Goal: Information Seeking & Learning: Learn about a topic

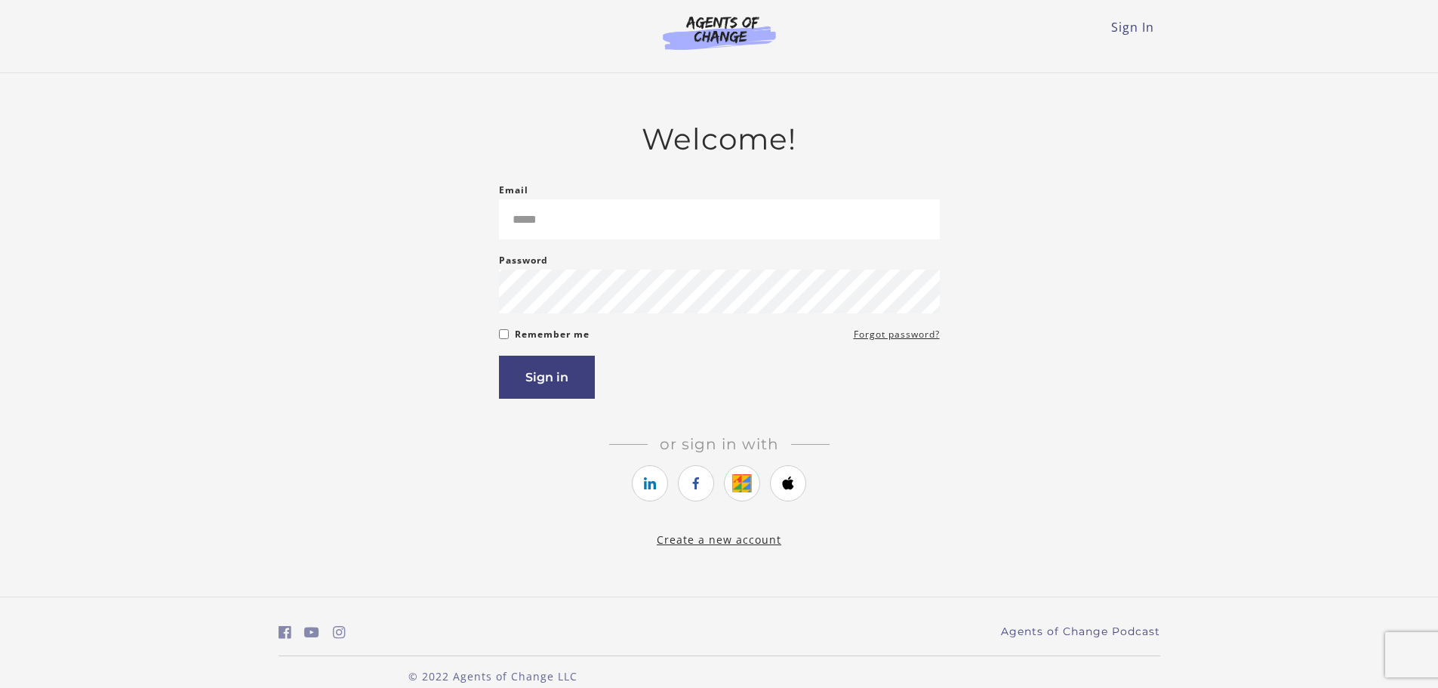
click at [565, 233] on input "Email" at bounding box center [719, 219] width 441 height 40
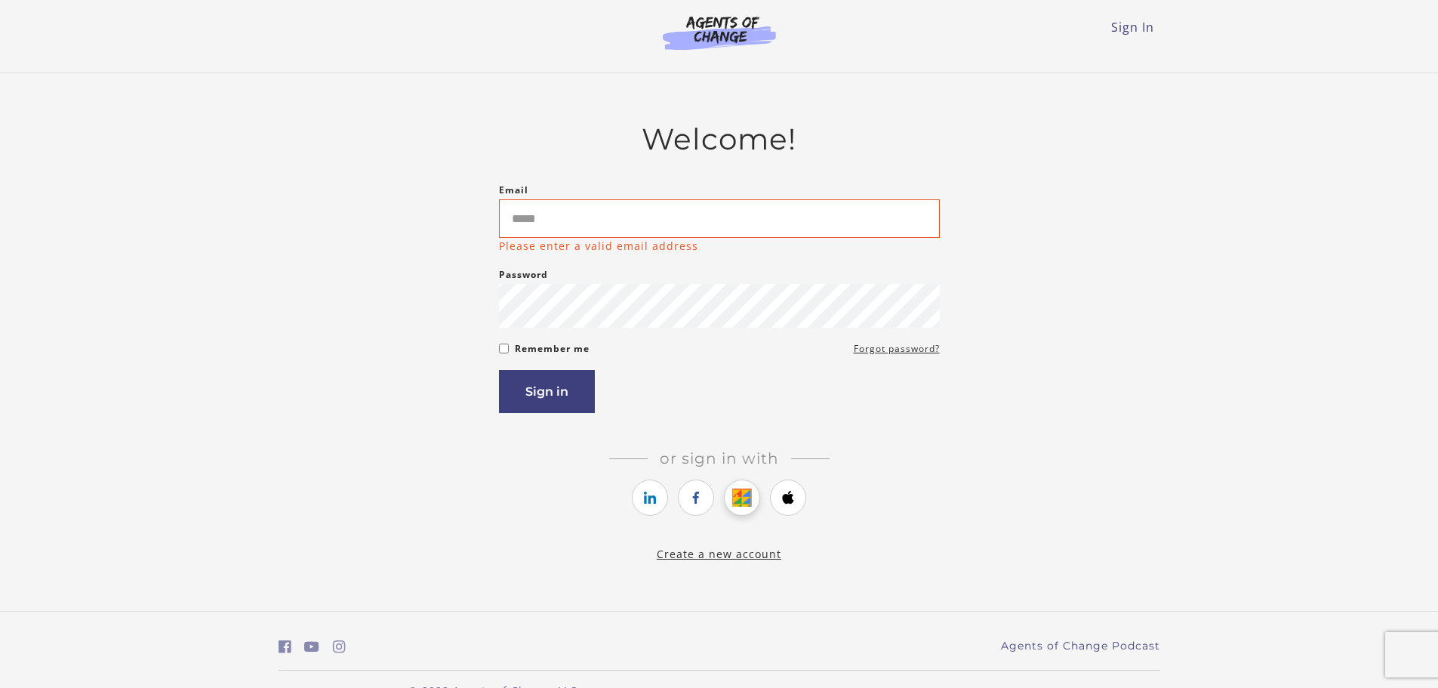
click at [749, 478] on div "Or sign in with Or sign up with" at bounding box center [719, 484] width 441 height 71
click at [741, 506] on icon "https://courses.thinkific.com/users/auth/google?ss%5Breferral%5D=&ss%5Buser_ret…" at bounding box center [742, 497] width 19 height 18
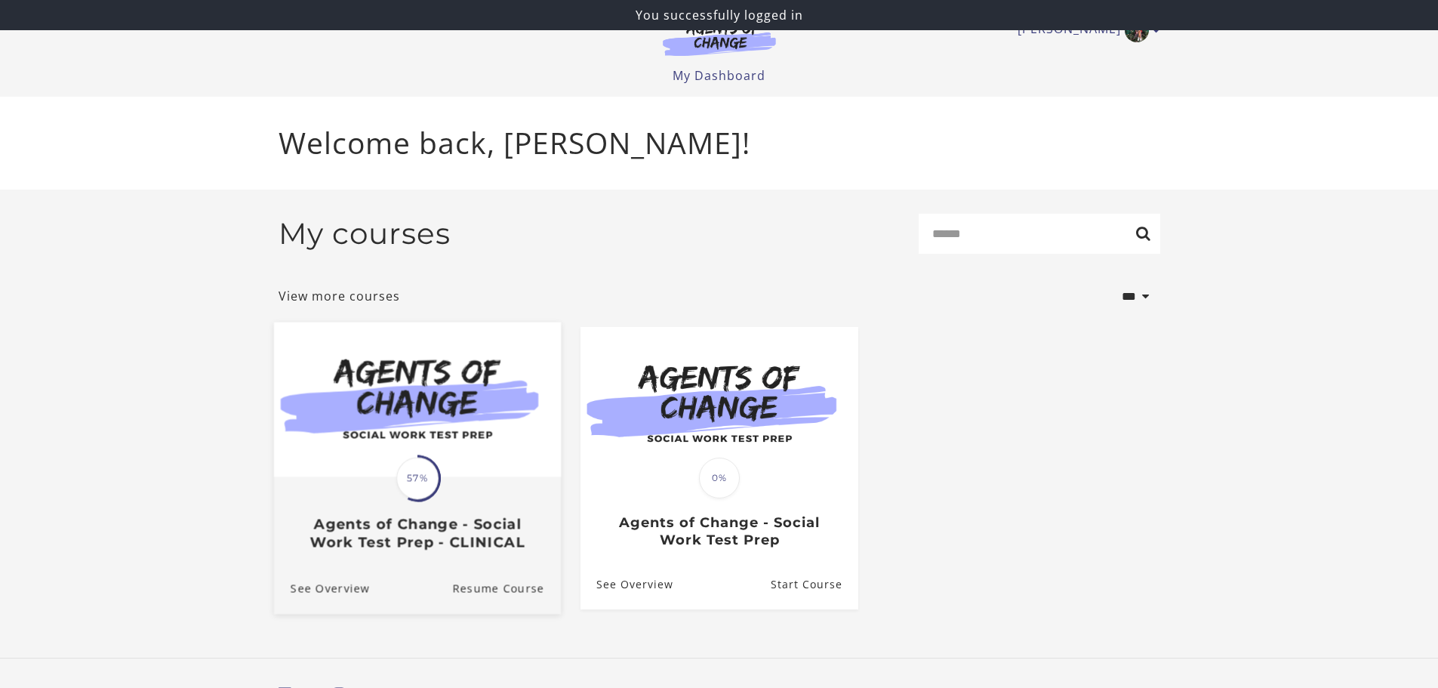
click at [379, 438] on img at bounding box center [416, 399] width 287 height 155
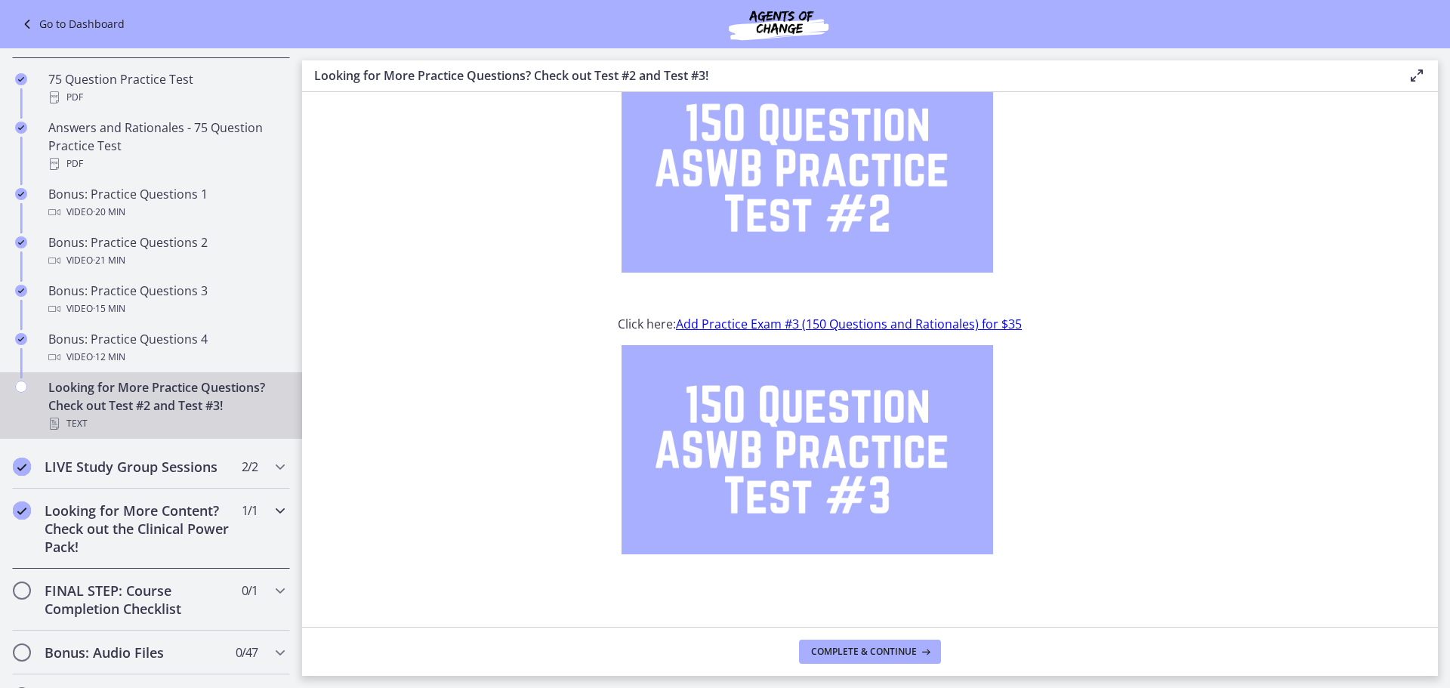
scroll to position [941, 0]
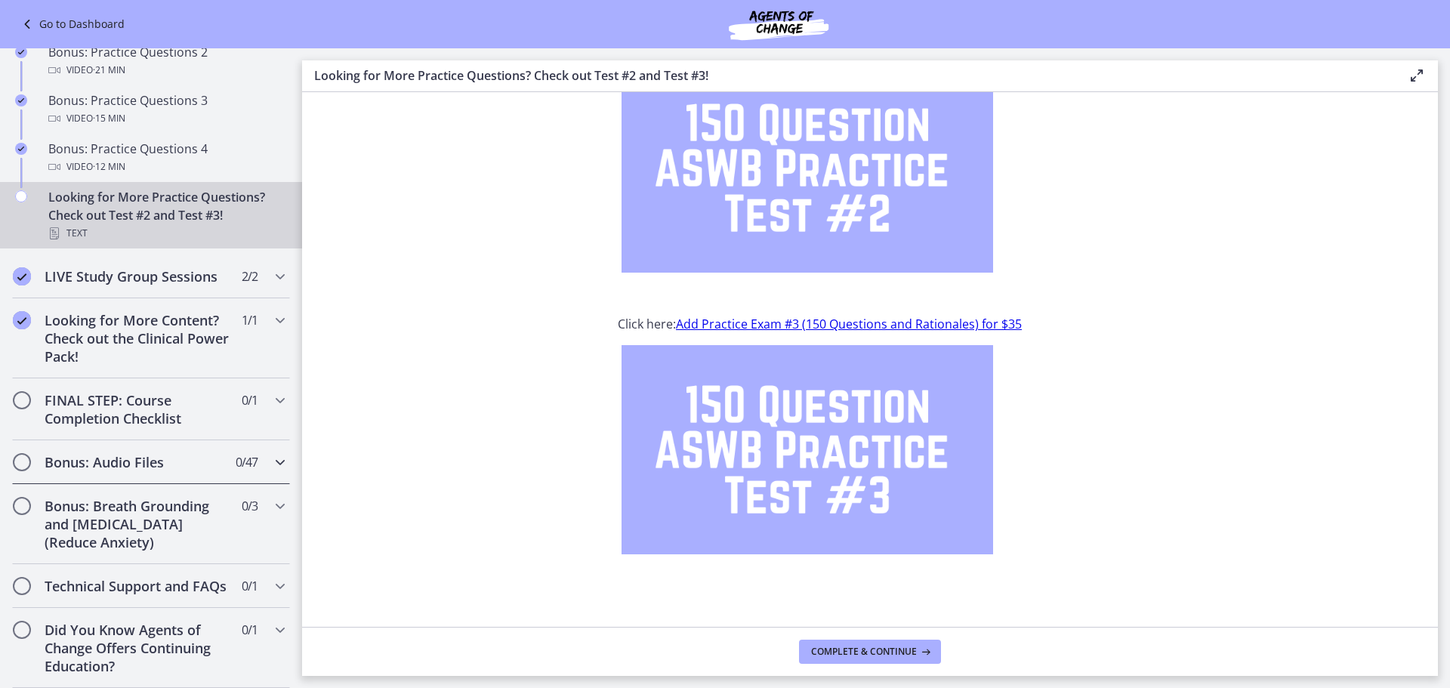
click at [251, 440] on div "Bonus: Audio Files 0 / 47 Completed" at bounding box center [151, 462] width 278 height 44
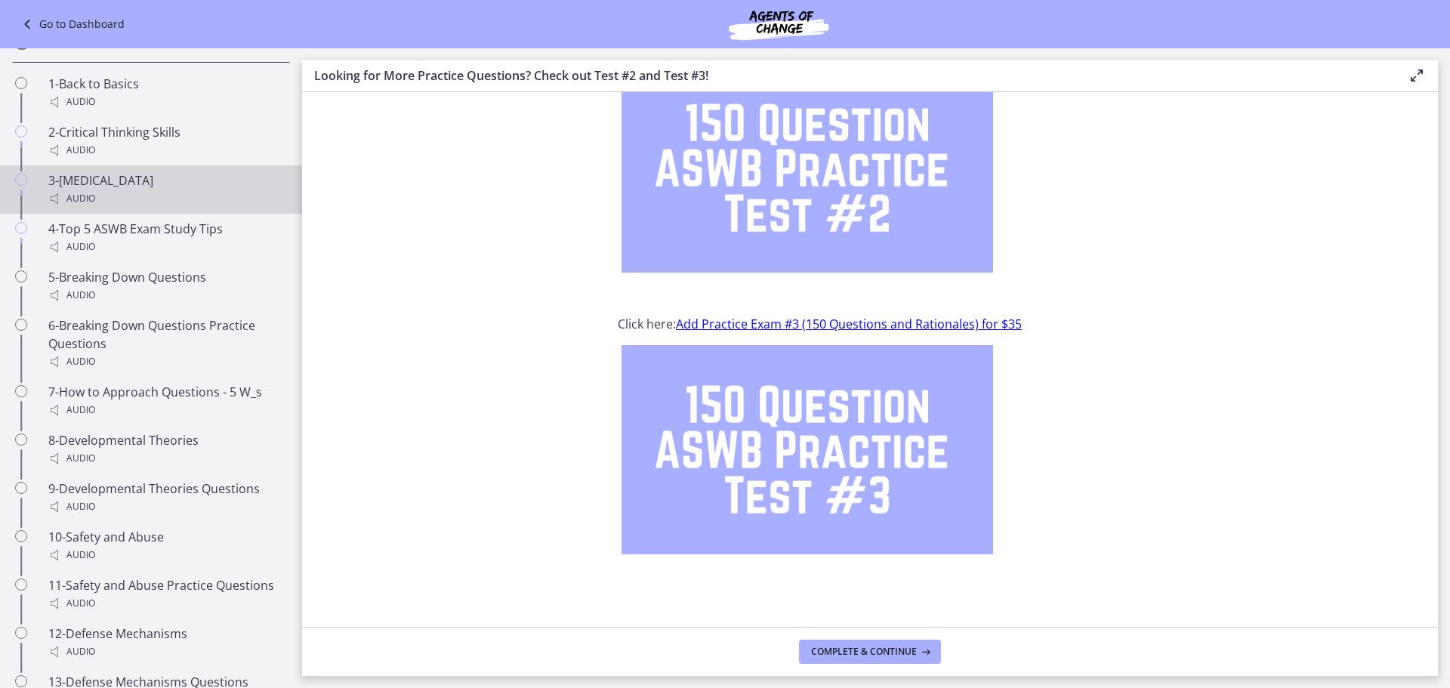
scroll to position [562, 0]
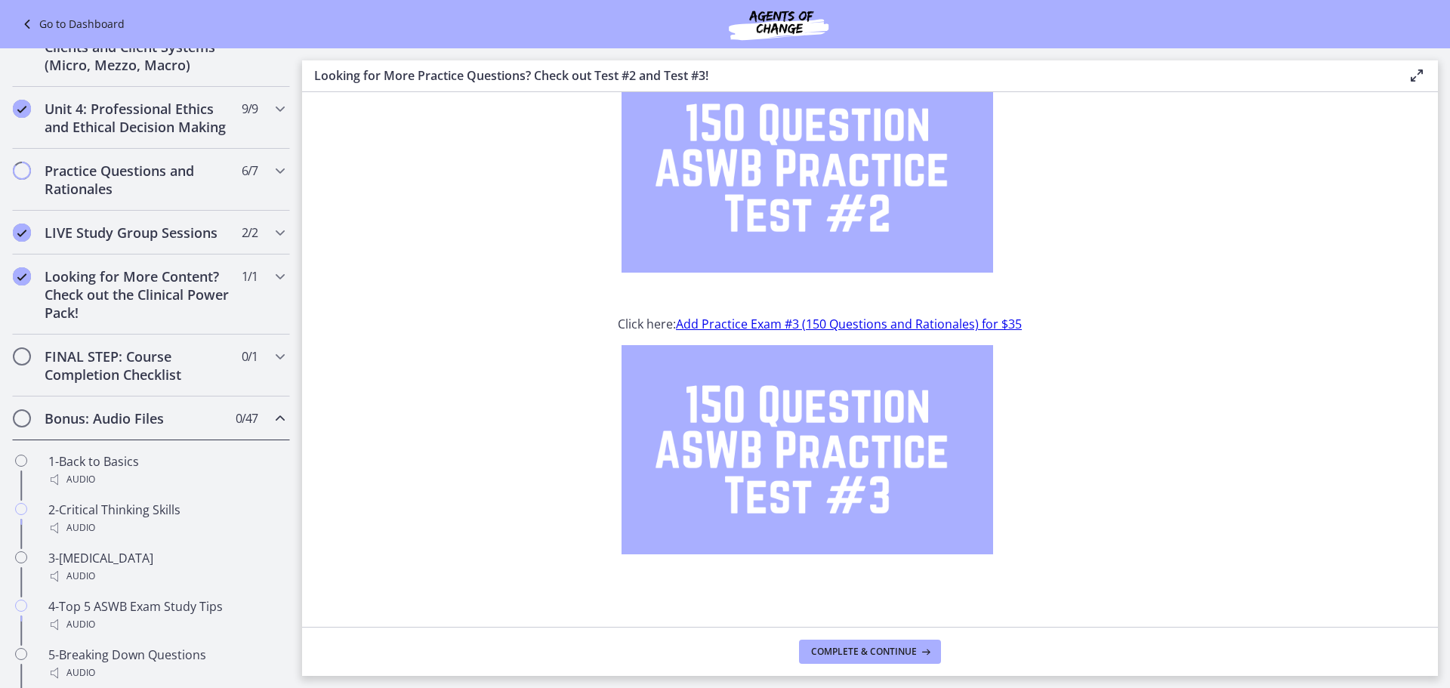
click at [271, 427] on icon "Chapters" at bounding box center [280, 418] width 18 height 18
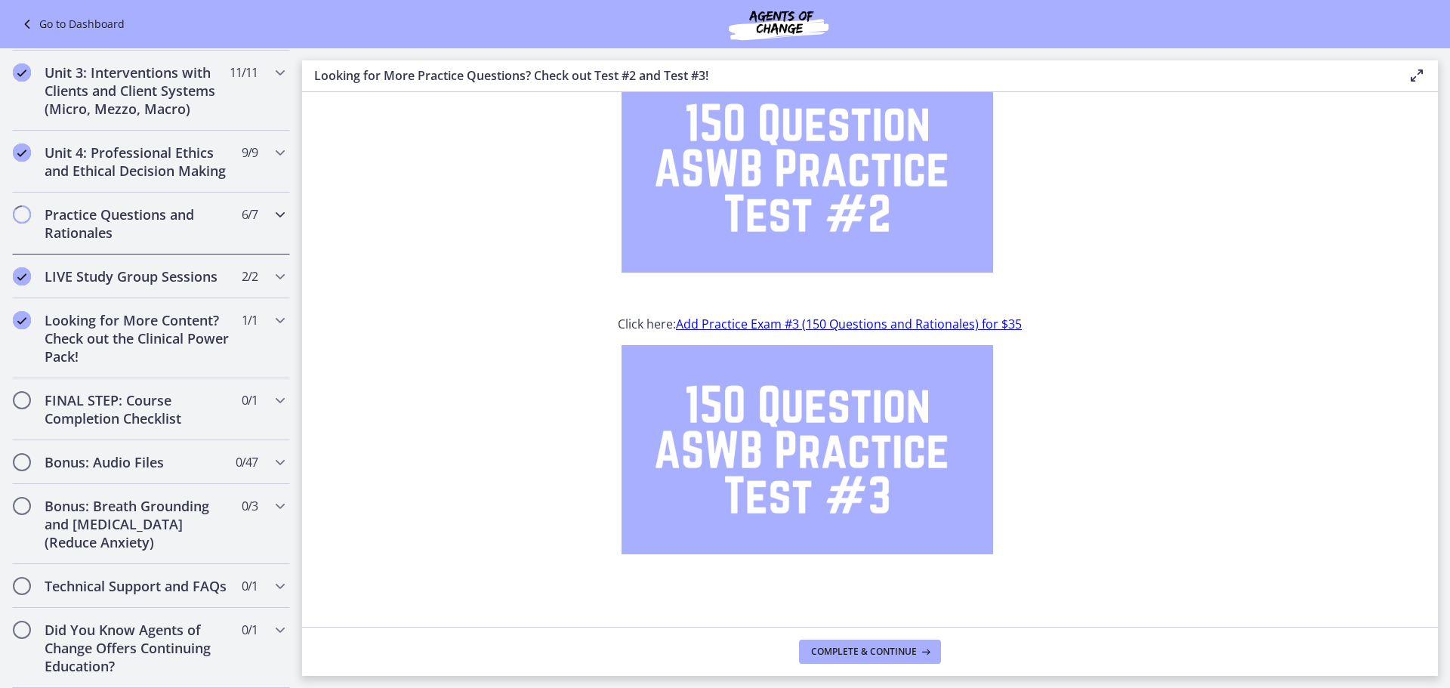
click at [257, 198] on div "Practice Questions and Rationales 6 / 7 Completed" at bounding box center [151, 224] width 278 height 62
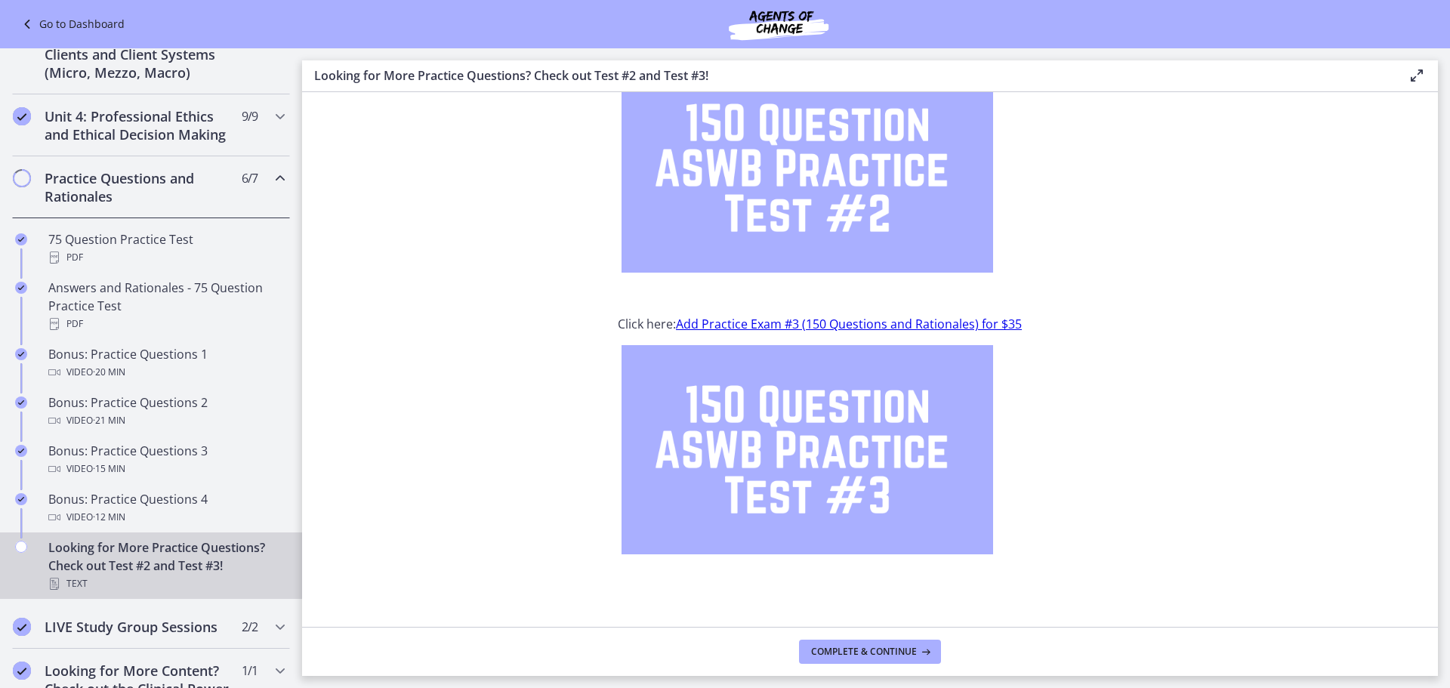
click at [165, 585] on div "Looking for More Practice Questions? Check out Test #2 and Test #3! Text" at bounding box center [166, 565] width 236 height 54
click at [904, 655] on span "Complete & continue" at bounding box center [864, 652] width 106 height 12
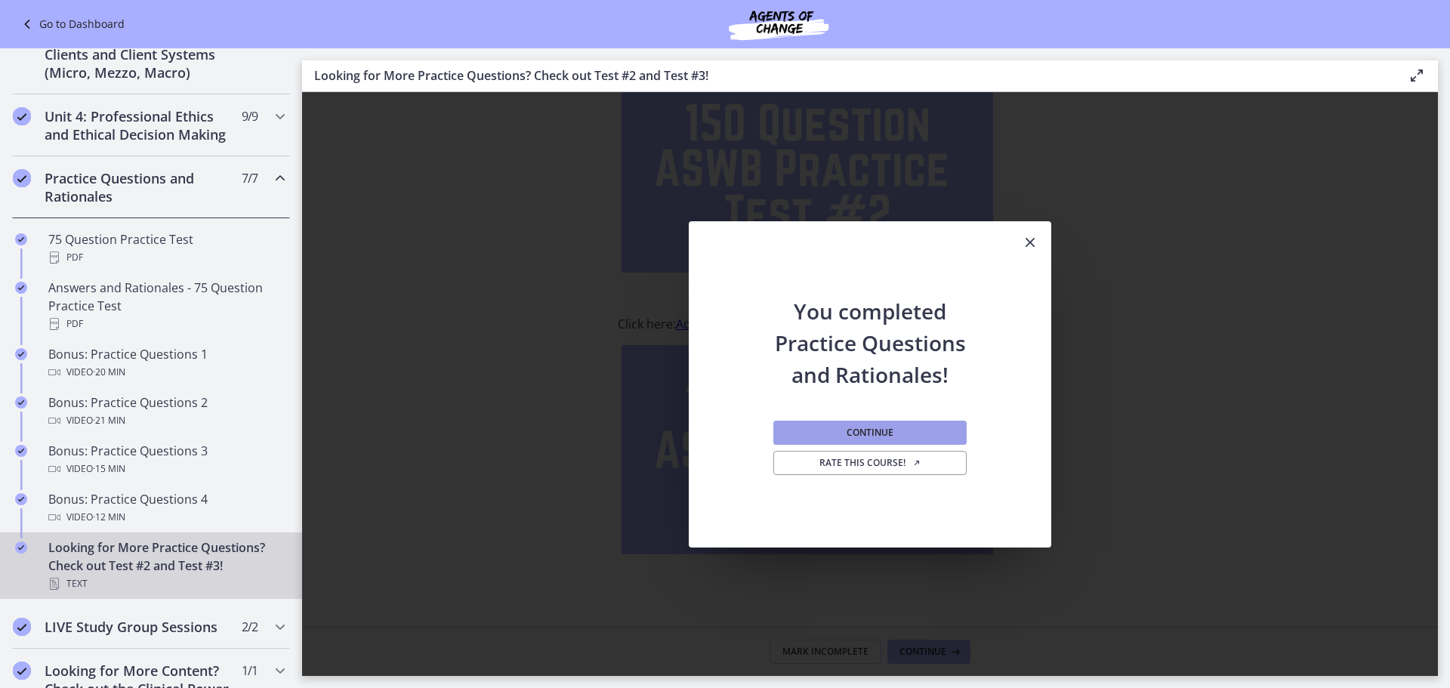
click at [807, 442] on button "Continue" at bounding box center [869, 433] width 193 height 24
